Goal: Book appointment/travel/reservation: Book appointment/travel/reservation

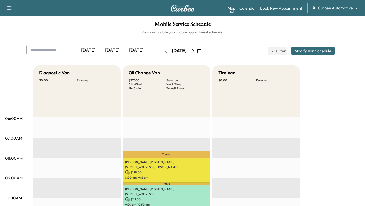
scroll to position [57, 0]
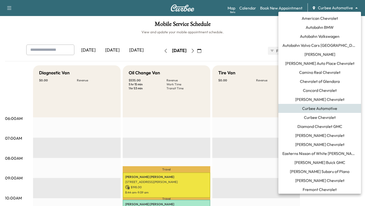
click at [323, 6] on body "Support Log Out Map Beta Calendar Book New Appointment Curbee Automotive ******…" at bounding box center [182, 103] width 365 height 206
click at [311, 117] on span "Curbee Chevrolet" at bounding box center [320, 117] width 32 height 6
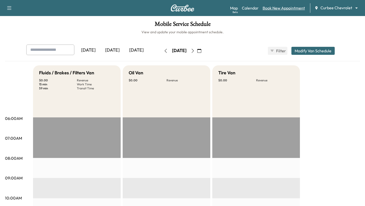
click at [282, 9] on link "Book New Appointment" at bounding box center [284, 8] width 42 height 6
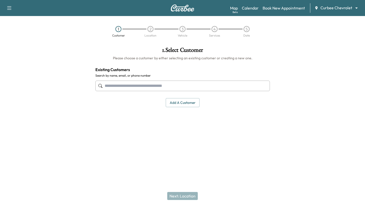
click at [192, 87] on input "text" at bounding box center [182, 86] width 174 height 11
click at [181, 105] on button "Add a customer" at bounding box center [183, 102] width 34 height 9
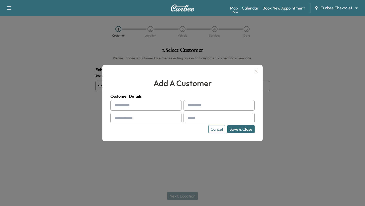
click at [167, 106] on input "text" at bounding box center [145, 105] width 71 height 11
type input "*****"
type input "****"
type input "**********"
click at [210, 117] on input "**********" at bounding box center [219, 118] width 71 height 11
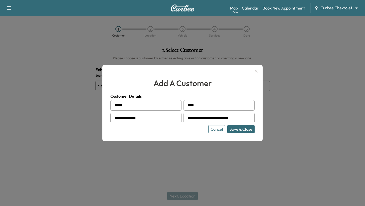
type input "**********"
click at [143, 126] on div "Cancel Save & Close" at bounding box center [182, 129] width 144 height 8
click at [234, 130] on button "Save & Close" at bounding box center [240, 129] width 27 height 8
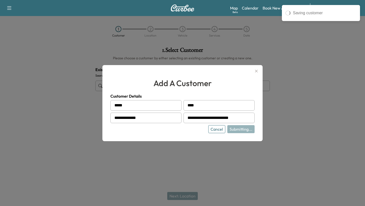
type input "**********"
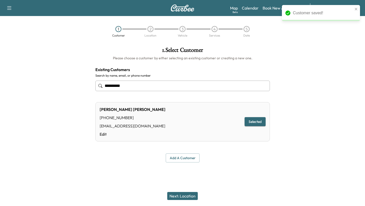
click at [183, 197] on button "Next: Location" at bounding box center [182, 196] width 31 height 8
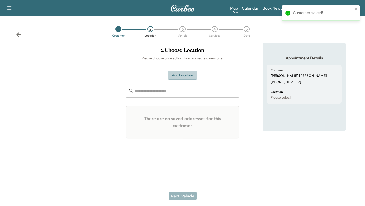
click at [189, 76] on button "Add Location" at bounding box center [182, 75] width 29 height 9
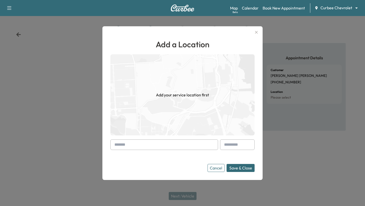
click at [162, 145] on input "text" at bounding box center [164, 144] width 108 height 11
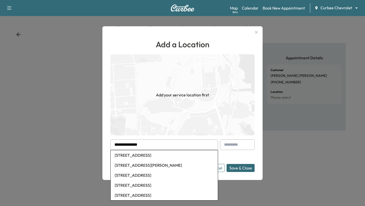
click at [157, 155] on li "7706 Querida Ln, Dallas, TX, USA" at bounding box center [164, 155] width 107 height 10
type input "**********"
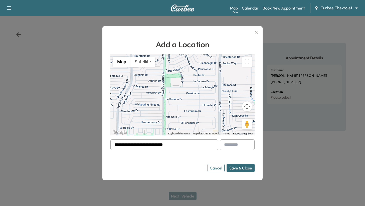
click at [242, 166] on button "Save & Close" at bounding box center [241, 168] width 28 height 8
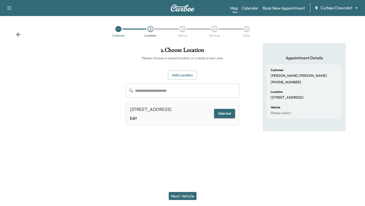
click at [178, 196] on button "Next: Vehicle" at bounding box center [183, 196] width 28 height 8
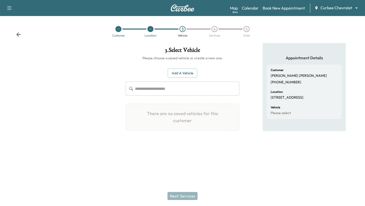
click at [176, 72] on button "Add a Vehicle" at bounding box center [183, 73] width 30 height 9
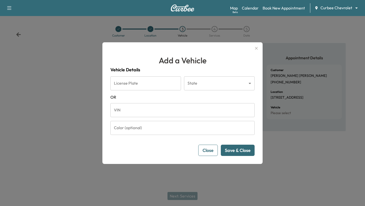
click at [153, 112] on input "VIN" at bounding box center [182, 110] width 144 height 14
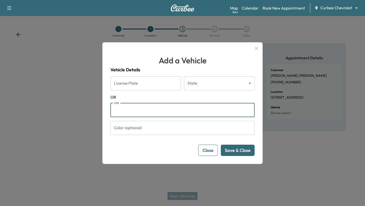
paste input "**********"
type input "**********"
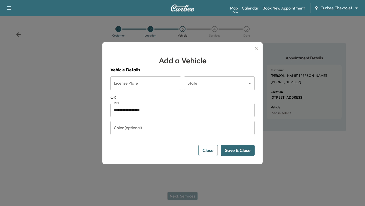
click at [239, 151] on button "Save & Close" at bounding box center [238, 150] width 34 height 11
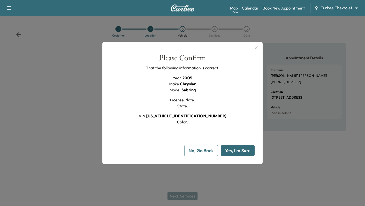
click at [239, 151] on button "Yes, I'm Sure" at bounding box center [238, 150] width 34 height 11
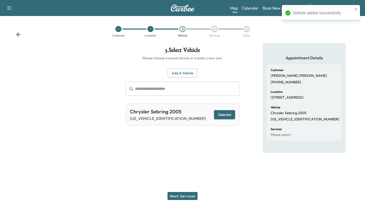
click at [191, 195] on button "Next: Services" at bounding box center [182, 196] width 30 height 8
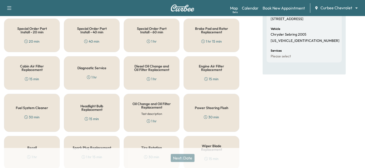
scroll to position [80, 0]
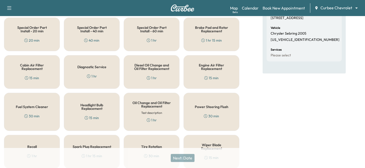
click at [79, 110] on div "Headlight Bulb Replacement 15 min" at bounding box center [92, 112] width 56 height 38
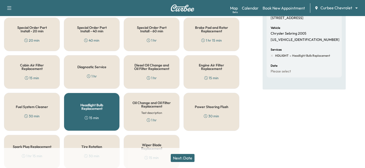
click at [176, 156] on button "Next: Date" at bounding box center [183, 158] width 24 height 8
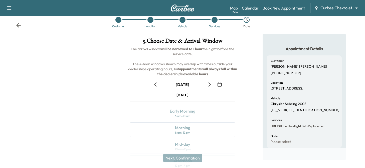
scroll to position [0, 0]
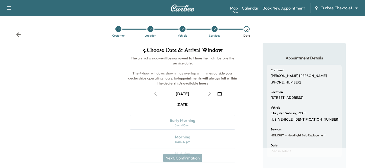
click at [215, 30] on icon at bounding box center [214, 29] width 3 height 3
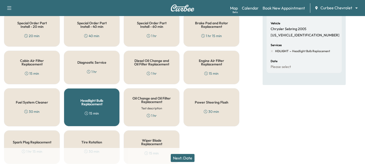
scroll to position [94, 0]
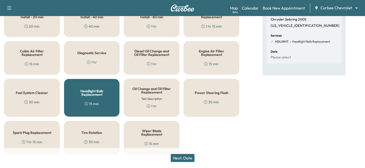
click at [101, 92] on h5 "Headlight Bulb Replacement" at bounding box center [91, 92] width 39 height 7
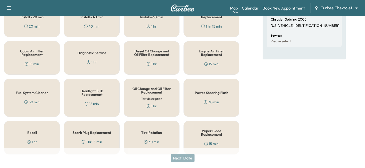
scroll to position [100, 0]
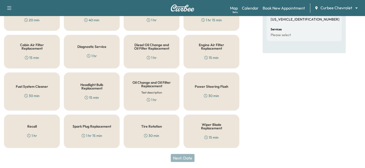
click at [205, 128] on h5 "Wiper Blade Replacement" at bounding box center [211, 126] width 39 height 7
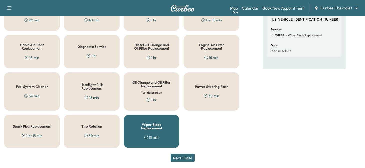
click at [182, 159] on button "Next: Date" at bounding box center [183, 158] width 24 height 8
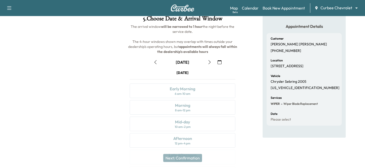
scroll to position [27, 0]
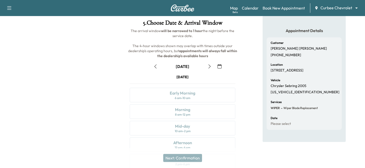
click at [210, 67] on icon "button" at bounding box center [210, 66] width 2 height 4
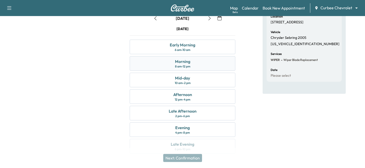
scroll to position [83, 0]
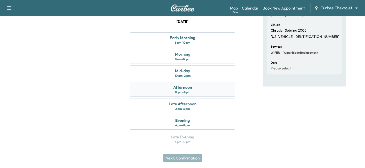
click at [199, 87] on div "Afternoon 12 pm - 4 pm" at bounding box center [183, 89] width 106 height 15
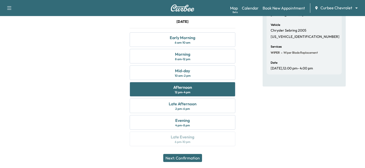
click at [188, 156] on button "Next: Confirmation" at bounding box center [182, 158] width 39 height 8
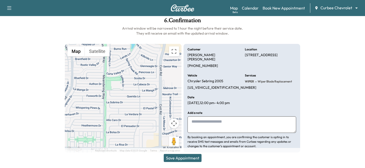
click at [187, 159] on button "Save Appointment" at bounding box center [183, 158] width 38 height 8
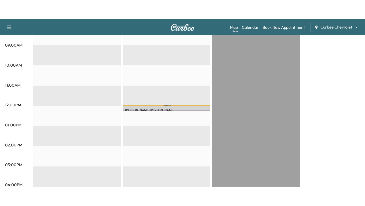
scroll to position [132, 0]
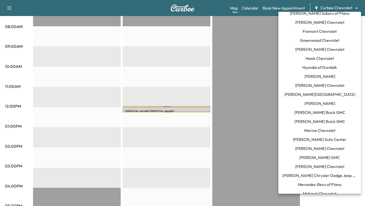
scroll to position [175, 0]
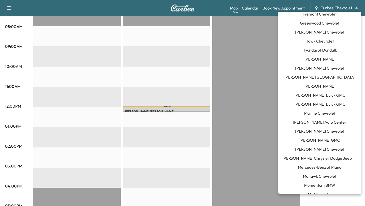
click at [312, 163] on li "Mercedes-Benz of Plano" at bounding box center [319, 167] width 83 height 9
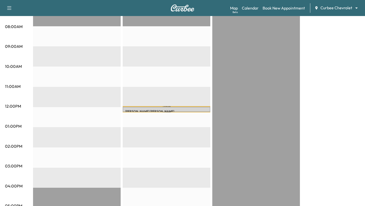
scroll to position [0, 0]
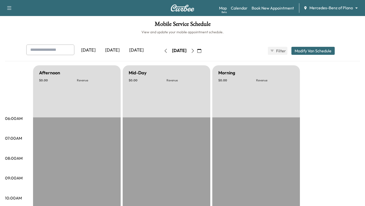
click at [165, 49] on icon "button" at bounding box center [166, 51] width 2 height 4
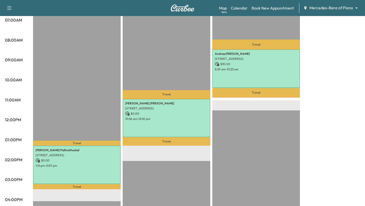
scroll to position [119, 0]
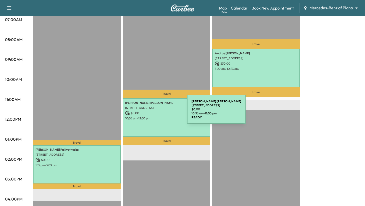
click at [149, 112] on p "$ 0.00" at bounding box center [166, 113] width 83 height 5
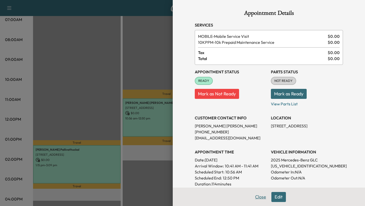
click at [257, 194] on button "Close" at bounding box center [261, 197] width 18 height 10
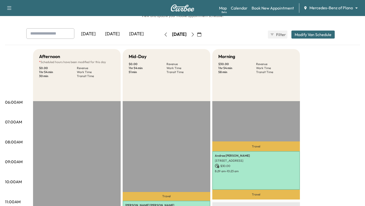
scroll to position [4, 0]
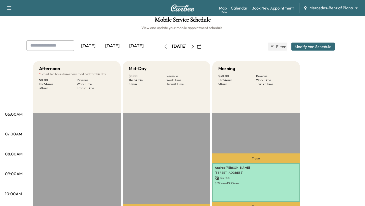
click at [204, 45] on button "button" at bounding box center [199, 47] width 9 height 8
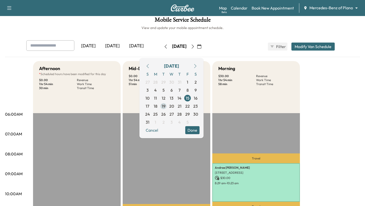
click at [167, 107] on span "19" at bounding box center [163, 106] width 8 height 8
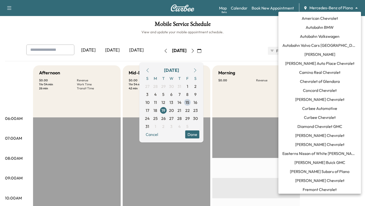
click at [325, 6] on body "Support Log Out Map Beta Calendar Book New Appointment Mercedes-Benz of Plano *…" at bounding box center [182, 103] width 365 height 206
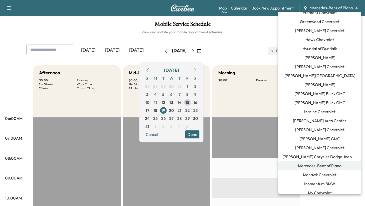
scroll to position [173, 0]
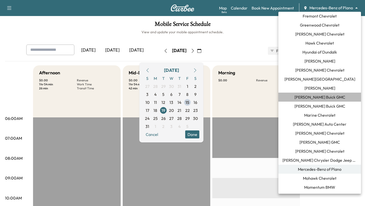
click at [318, 97] on span "Joyce Koons Buick GMC" at bounding box center [319, 97] width 51 height 6
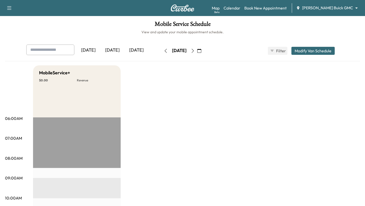
click at [201, 52] on icon "button" at bounding box center [199, 51] width 4 height 4
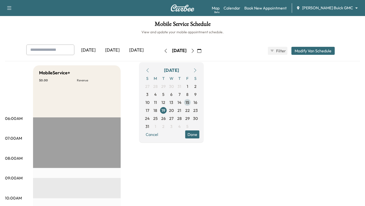
click at [192, 103] on span "15" at bounding box center [188, 102] width 8 height 8
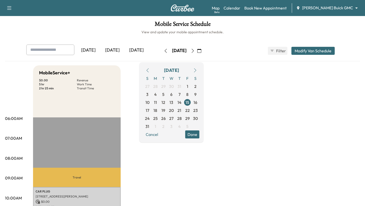
click at [200, 132] on button "Done" at bounding box center [192, 134] width 14 height 8
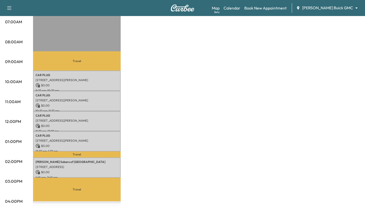
scroll to position [127, 0]
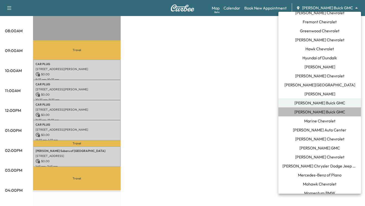
click at [313, 110] on span "Kelley Buick GMC" at bounding box center [319, 112] width 51 height 6
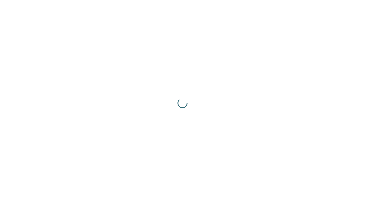
scroll to position [0, 0]
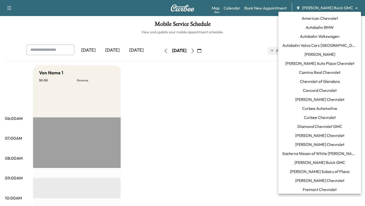
click at [328, 7] on body "Support Log Out Map Beta Calendar Book New Appointment Kelley Buick GMC *******…" at bounding box center [182, 103] width 365 height 206
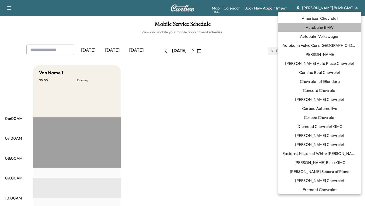
click at [322, 30] on span "Autobahn BMW" at bounding box center [320, 27] width 28 height 6
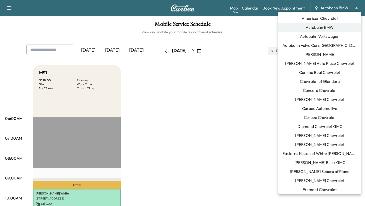
click at [338, 10] on body "Support Log Out Map Beta Calendar Book New Appointment Autobahn BMW ******** ​ …" at bounding box center [182, 103] width 365 height 206
click at [326, 35] on span "Autobahn Volkswagen" at bounding box center [320, 36] width 40 height 6
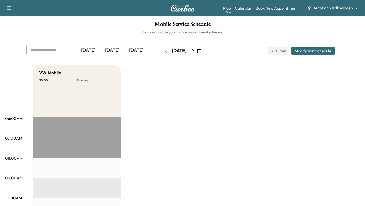
click at [331, 9] on body "Support Log Out Map Beta Calendar Book New Appointment Autobahn Volkswagen ****…" at bounding box center [182, 103] width 365 height 206
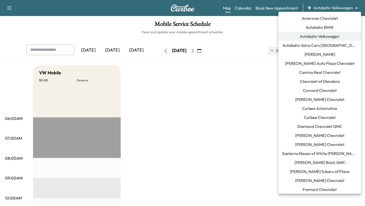
click at [319, 47] on span "Autobahn Volvo Cars Fort Worth" at bounding box center [319, 45] width 75 height 6
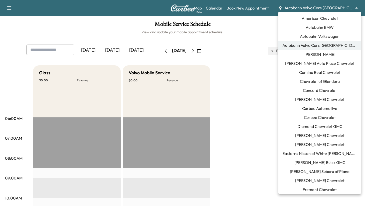
click at [325, 11] on body "Support Log Out Map Beta Calendar Book New Appointment Autobahn Volvo Cars Fort…" at bounding box center [182, 103] width 365 height 206
click at [315, 62] on span "Bush Auto Place Chevrolet" at bounding box center [319, 63] width 69 height 6
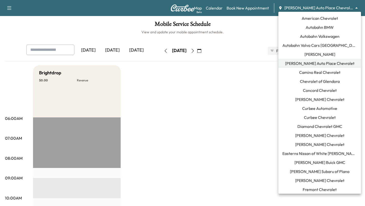
click at [323, 9] on body "Support Log Out Map Beta Calendar Book New Appointment Bush Auto Place Chevrole…" at bounding box center [182, 103] width 365 height 206
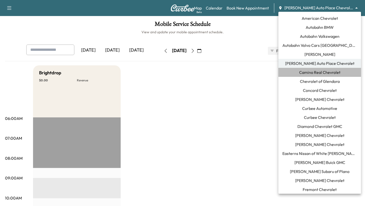
click at [312, 73] on span "Camino Real Chevrolet" at bounding box center [319, 72] width 41 height 6
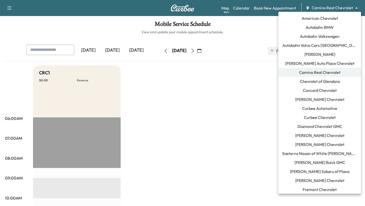
click at [320, 10] on body "Support Log Out Map Beta Calendar Book New Appointment Camino Real Chevrolet **…" at bounding box center [182, 103] width 365 height 206
click at [306, 80] on span "Chevrolet of Glendora" at bounding box center [320, 81] width 40 height 6
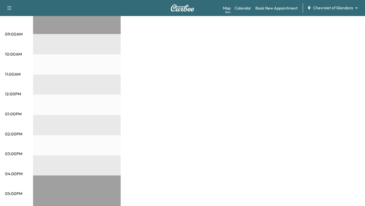
scroll to position [143, 0]
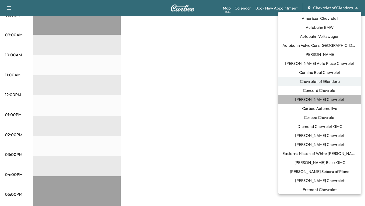
click at [312, 99] on span "Cox Chevrolet" at bounding box center [319, 99] width 49 height 6
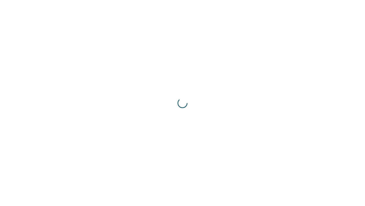
scroll to position [0, 0]
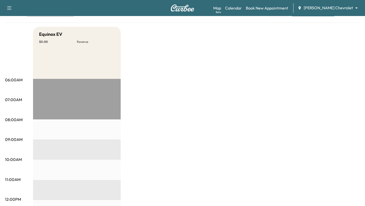
scroll to position [14, 0]
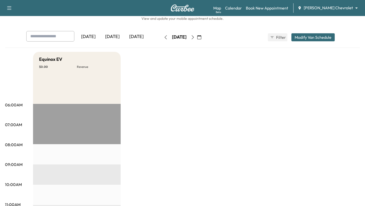
click at [332, 4] on div "Map Beta Calendar Book New Appointment Cox Chevrolet ******** ​" at bounding box center [287, 8] width 148 height 10
click at [332, 7] on body "Support Log Out Map Beta Calendar Book New Appointment Cox Chevrolet ******** ​…" at bounding box center [182, 89] width 365 height 206
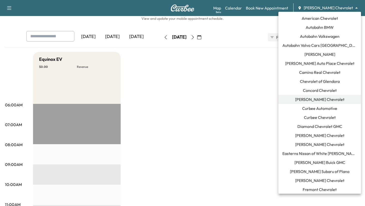
click at [306, 136] on span "Dick Genthe Chevrolet" at bounding box center [319, 135] width 49 height 6
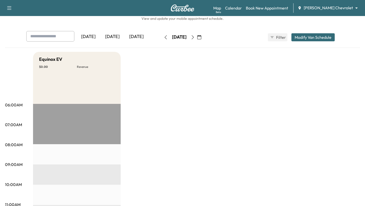
scroll to position [0, 0]
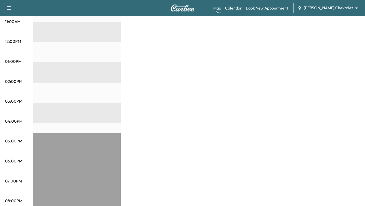
scroll to position [214, 0]
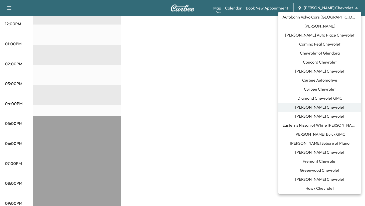
scroll to position [30, 0]
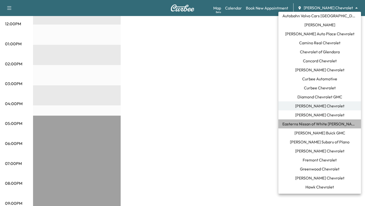
click at [302, 127] on li "Easterns Nissan of White Marsh" at bounding box center [319, 123] width 83 height 9
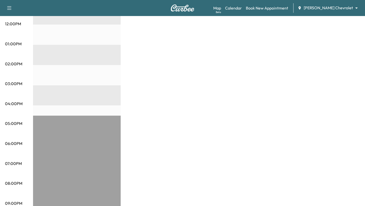
scroll to position [0, 0]
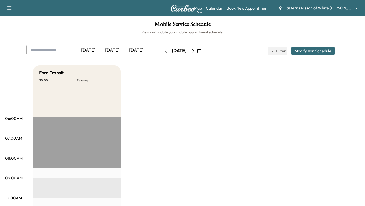
click at [337, 6] on body "Support Log Out Map Beta Calendar Book New Appointment Easterns Nissan of White…" at bounding box center [182, 103] width 365 height 206
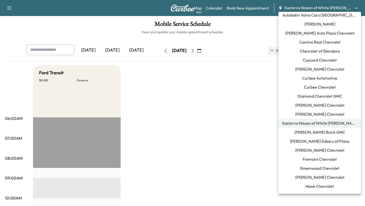
scroll to position [77, 0]
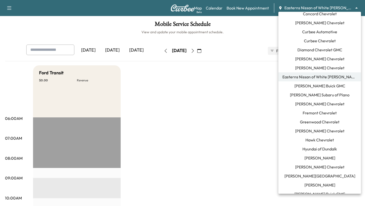
click at [320, 86] on span "Ewing Buick GMC" at bounding box center [319, 86] width 51 height 6
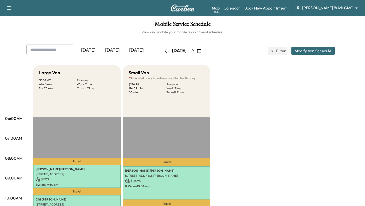
click at [331, 7] on body "Support Log Out Map Beta Calendar Book New Appointment Ewing Buick GMC ********…" at bounding box center [182, 103] width 365 height 206
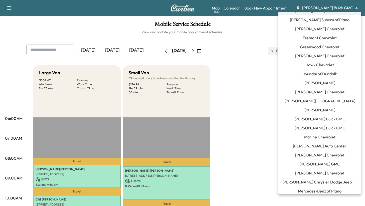
scroll to position [152, 0]
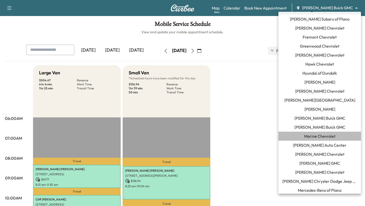
click at [309, 135] on span "Marine Chevrolet" at bounding box center [319, 136] width 31 height 6
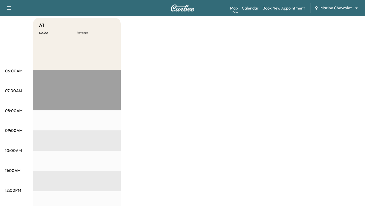
scroll to position [25, 0]
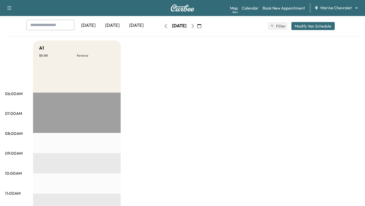
click at [322, 12] on div "Map Beta Calendar Book New Appointment Marine Chevrolet ******** ​" at bounding box center [295, 8] width 131 height 10
click at [322, 11] on div "Map Beta Calendar Book New Appointment Marine Chevrolet ******** ​" at bounding box center [295, 8] width 131 height 10
click at [324, 7] on body "Support Log Out Map Beta Calendar Book New Appointment Marine Chevrolet *******…" at bounding box center [182, 78] width 365 height 206
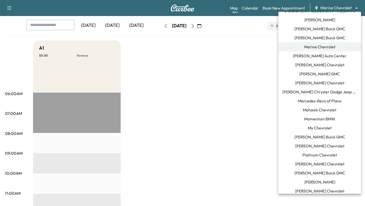
scroll to position [242, 0]
click at [309, 119] on span "Momentum BMW" at bounding box center [319, 118] width 31 height 6
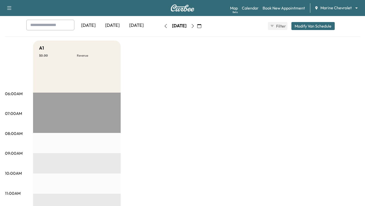
scroll to position [0, 0]
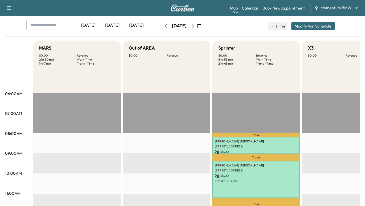
scroll to position [18, 0]
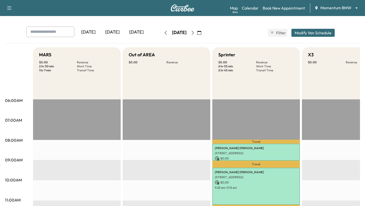
click at [327, 11] on body "Support Log Out Map Beta Calendar Book New Appointment Momentum BMW ******** ​ …" at bounding box center [182, 85] width 365 height 206
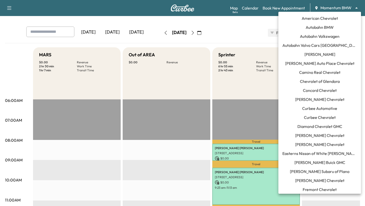
scroll to position [258, 0]
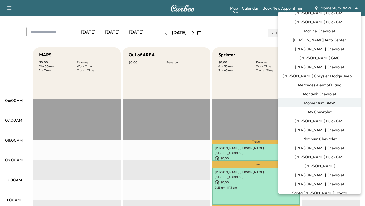
click at [291, 155] on li "Randy Wise Buick GMC" at bounding box center [319, 156] width 83 height 9
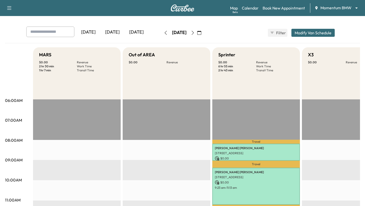
scroll to position [0, 0]
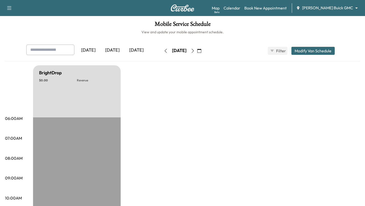
click at [328, 9] on body "Support Log Out Map Beta Calendar Book New Appointment Randy Wise Buick GMC ***…" at bounding box center [182, 103] width 365 height 206
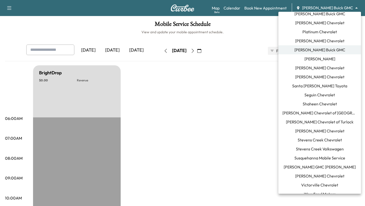
scroll to position [372, 0]
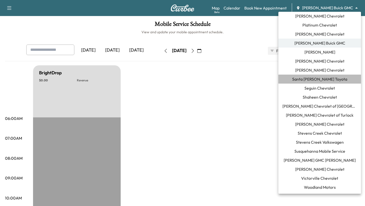
click at [316, 78] on span "Santa Margarita Toyota" at bounding box center [319, 79] width 55 height 6
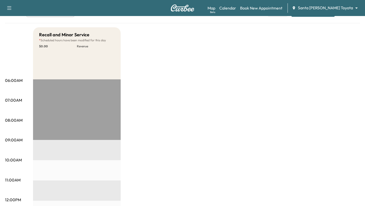
scroll to position [15, 0]
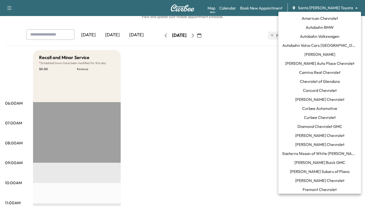
click at [330, 7] on body "Support Log Out Map Beta Calendar Book New Appointment Santa Margarita Toyota *…" at bounding box center [182, 88] width 365 height 206
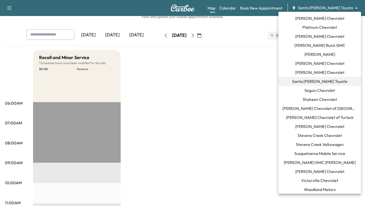
scroll to position [372, 0]
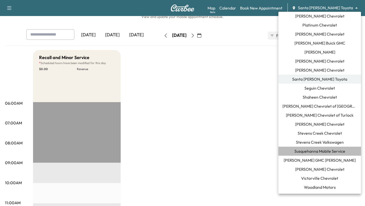
click at [303, 150] on span "Susquehanna Mobile Service" at bounding box center [319, 151] width 51 height 6
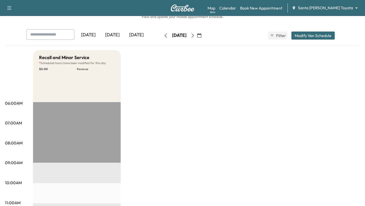
scroll to position [0, 0]
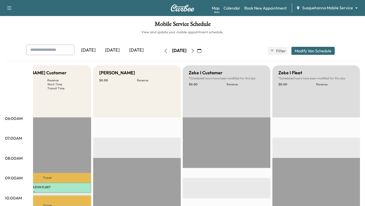
click at [309, 12] on div "Map Beta Calendar Book New Appointment Susquehanna Mobile Service ******** ​" at bounding box center [286, 8] width 149 height 10
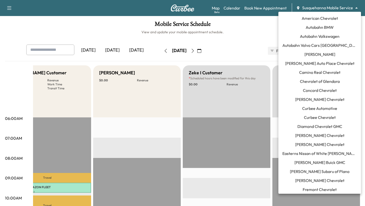
click at [310, 8] on body "Support Log Out Map Beta Calendar Book New Appointment Susquehanna Mobile Servi…" at bounding box center [182, 103] width 365 height 206
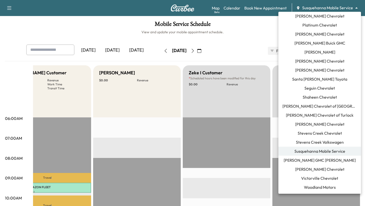
click at [304, 163] on span "Todd Wenzel Buick GMC Davison" at bounding box center [320, 160] width 72 height 6
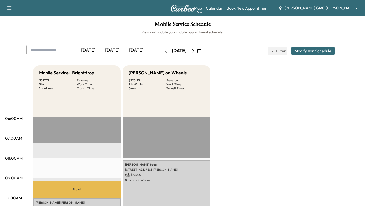
click at [321, 9] on body "Support Log Out Map Beta Calendar Book New Appointment Todd Wenzel Buick GMC Da…" at bounding box center [182, 103] width 365 height 206
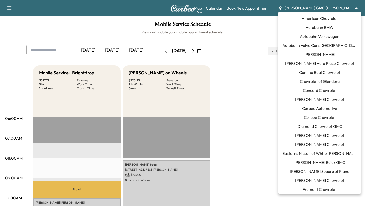
scroll to position [372, 0]
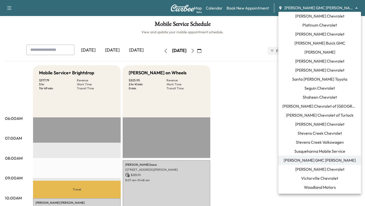
click at [315, 139] on span "Stevens Creek Volkswagen" at bounding box center [320, 142] width 48 height 6
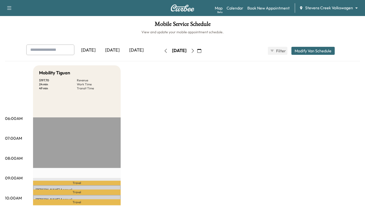
click at [319, 12] on div "Map Beta Calendar Book New Appointment Stevens Creek Volkswagen ******** ​" at bounding box center [288, 8] width 146 height 10
click at [319, 9] on body "Support Log Out Map Beta Calendar Book New Appointment Stevens Creek Volkswagen…" at bounding box center [182, 103] width 365 height 206
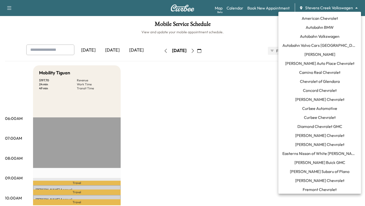
click at [311, 116] on span "Curbee Chevrolet" at bounding box center [320, 117] width 32 height 6
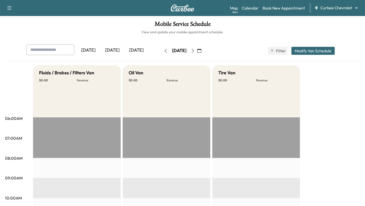
click at [195, 50] on icon "button" at bounding box center [193, 51] width 4 height 4
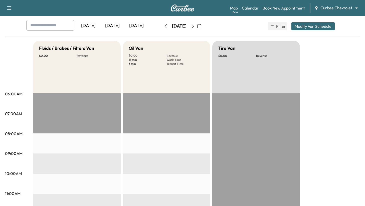
scroll to position [18, 0]
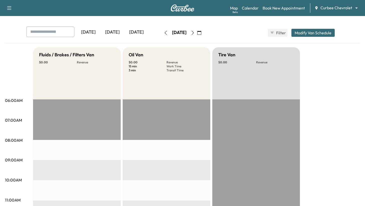
click at [302, 33] on button "Modify Van Schedule" at bounding box center [312, 33] width 43 height 8
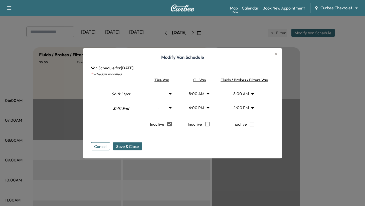
click at [206, 92] on body "Support Log Out Map Beta Calendar Book New Appointment Curbee Chevrolet *******…" at bounding box center [182, 85] width 365 height 206
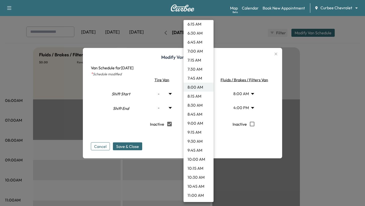
scroll to position [238, 0]
click at [195, 194] on li "11:00 AM" at bounding box center [199, 194] width 30 height 9
type input "**"
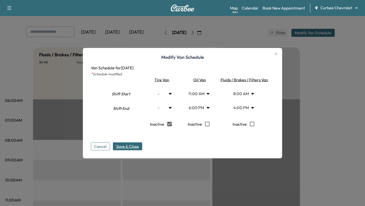
click at [124, 146] on span "Save & Close" at bounding box center [127, 146] width 23 height 6
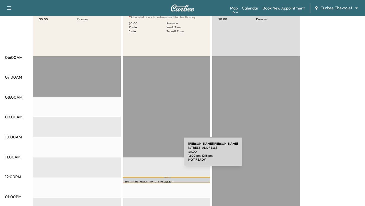
scroll to position [38, 0]
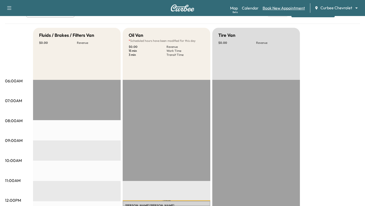
click at [275, 9] on link "Book New Appointment" at bounding box center [284, 8] width 42 height 6
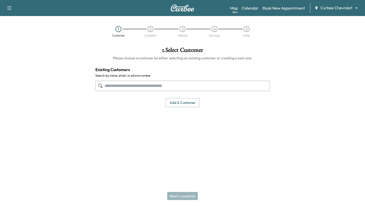
click at [203, 86] on input "text" at bounding box center [182, 86] width 174 height 11
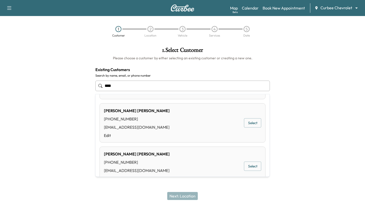
scroll to position [45, 0]
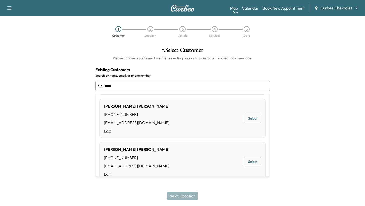
click at [106, 130] on link "Edit" at bounding box center [137, 131] width 66 height 6
type input "**********"
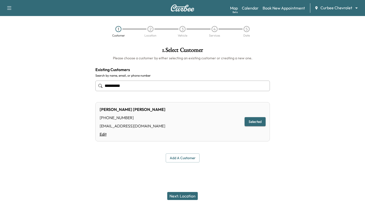
click at [100, 133] on link "Edit" at bounding box center [133, 134] width 66 height 6
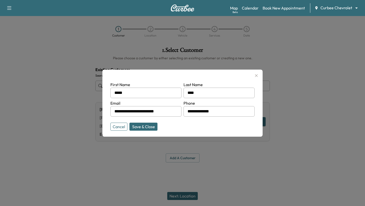
click at [211, 92] on input "****" at bounding box center [219, 93] width 71 height 11
type input "*****"
click at [137, 125] on button "Save & Close" at bounding box center [143, 127] width 28 height 8
type input "**********"
click at [137, 125] on div "thechrisman+cc-p@gmail.com" at bounding box center [133, 126] width 66 height 6
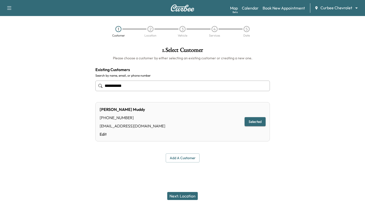
click at [186, 195] on button "Next: Location" at bounding box center [182, 196] width 31 height 8
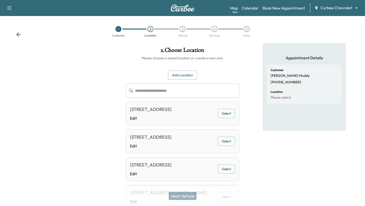
click at [226, 142] on button "Select" at bounding box center [226, 141] width 17 height 9
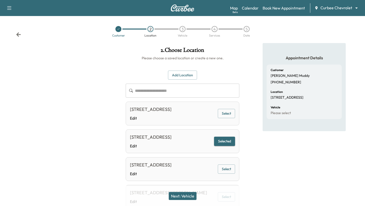
click at [187, 197] on button "Next: Vehicle" at bounding box center [183, 196] width 28 height 8
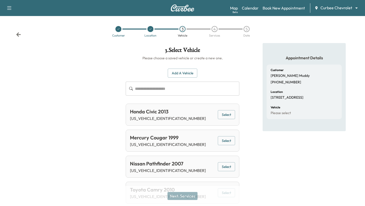
click at [225, 141] on button "Select" at bounding box center [226, 140] width 17 height 9
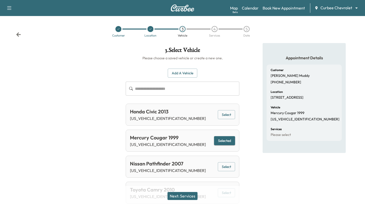
click at [182, 198] on button "Next: Services" at bounding box center [182, 196] width 30 height 8
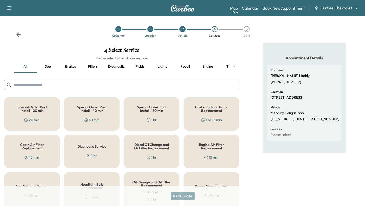
click at [206, 108] on h5 "Brake Pad and Rotor Replacement" at bounding box center [211, 108] width 39 height 7
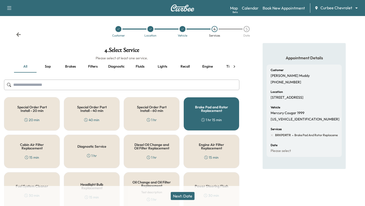
click at [187, 196] on button "Next: Date" at bounding box center [183, 196] width 24 height 8
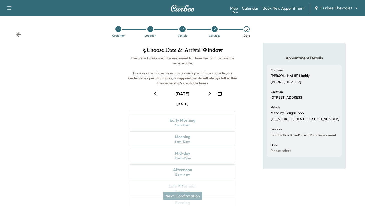
click at [208, 95] on icon "button" at bounding box center [210, 94] width 4 height 4
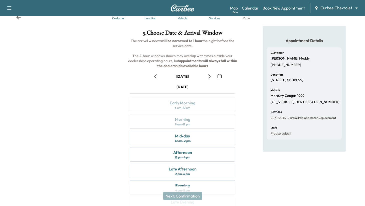
scroll to position [20, 0]
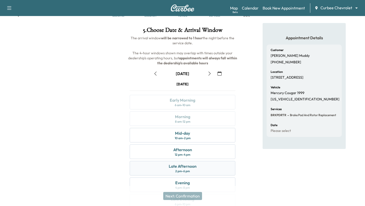
click at [181, 168] on div "Late Afternoon" at bounding box center [183, 166] width 28 height 6
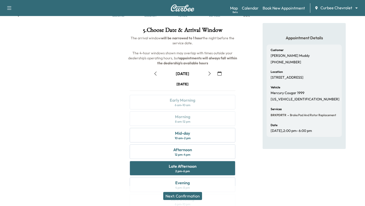
click at [176, 196] on button "Next: Confirmation" at bounding box center [182, 196] width 39 height 8
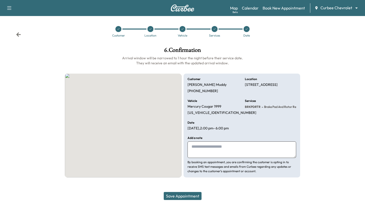
scroll to position [0, 0]
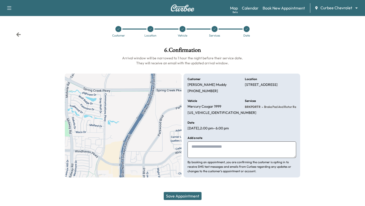
click at [176, 196] on button "Save Appointment" at bounding box center [183, 196] width 38 height 8
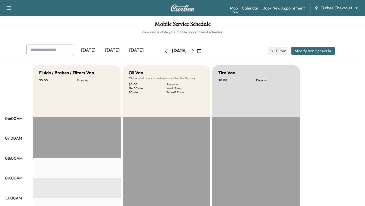
click at [164, 50] on icon "button" at bounding box center [166, 51] width 4 height 4
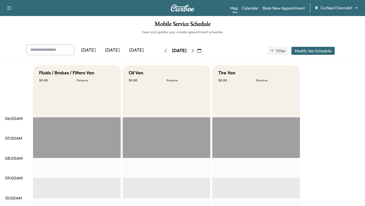
click at [161, 50] on button "button" at bounding box center [165, 51] width 9 height 8
click at [230, 9] on div "Support Log Out Map Beta Calendar Book New Appointment Curbee Chevrolet *******…" at bounding box center [182, 8] width 365 height 16
click at [232, 9] on link "Map Beta" at bounding box center [234, 8] width 8 height 6
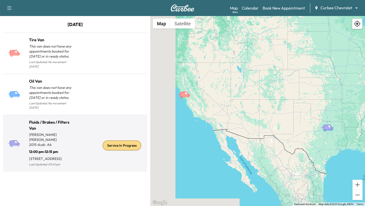
click at [80, 123] on div "Service In Progress" at bounding box center [110, 145] width 70 height 45
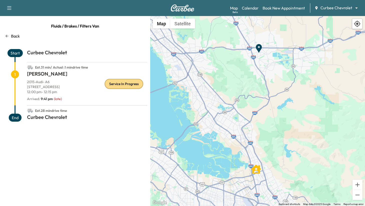
click at [90, 78] on h1 "[PERSON_NAME]" at bounding box center [87, 74] width 120 height 9
click at [357, 28] on div at bounding box center [357, 24] width 11 height 11
click at [357, 26] on icon at bounding box center [357, 24] width 7 height 7
click at [357, 23] on icon at bounding box center [357, 24] width 7 height 7
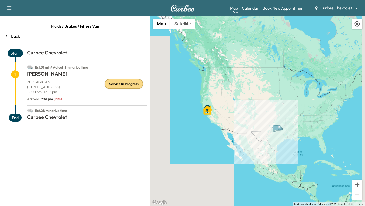
drag, startPoint x: 271, startPoint y: 128, endPoint x: 238, endPoint y: 124, distance: 33.0
click at [239, 124] on div "To activate drag with keyboard, press Alt + Enter. Once in keyboard drag state,…" at bounding box center [257, 111] width 215 height 190
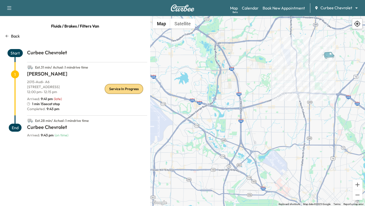
click at [14, 32] on div "Fluids / Brakes / Filters Van Back Start Curbee Chevrolet Est. 31 min / Actual …" at bounding box center [75, 111] width 150 height 190
click at [259, 7] on div "Map Beta Calendar Book New Appointment Curbee Chevrolet ******** ​" at bounding box center [295, 8] width 131 height 10
click at [255, 7] on link "Calendar" at bounding box center [250, 8] width 17 height 6
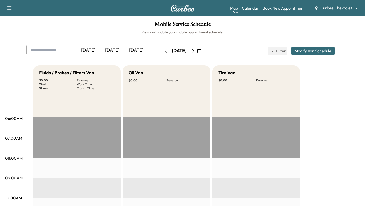
click at [229, 9] on div "Support Log Out Map Beta Calendar Book New Appointment Curbee Chevrolet *******…" at bounding box center [182, 8] width 365 height 16
click at [232, 9] on link "Map Beta" at bounding box center [234, 8] width 8 height 6
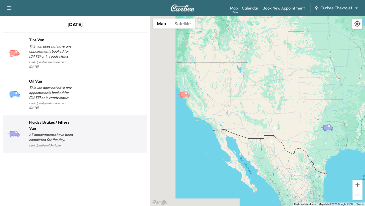
click at [104, 123] on div at bounding box center [110, 136] width 70 height 26
